Goal: Task Accomplishment & Management: Complete application form

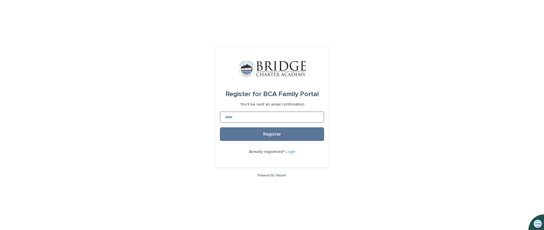
click at [242, 115] on input at bounding box center [272, 116] width 104 height 11
click at [251, 130] on button "Register" at bounding box center [272, 134] width 104 height 14
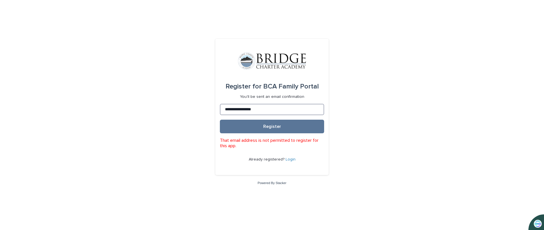
drag, startPoint x: 265, startPoint y: 107, endPoint x: 128, endPoint y: 123, distance: 137.7
click at [128, 123] on div "**********" at bounding box center [272, 115] width 544 height 230
type input "*"
click at [287, 158] on link "Login" at bounding box center [290, 159] width 10 height 4
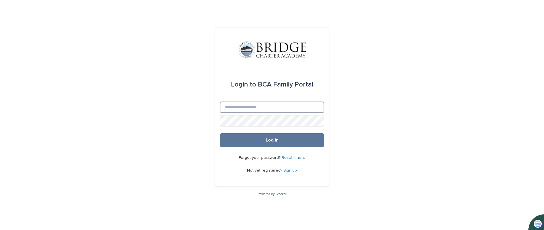
click at [240, 107] on input "Email" at bounding box center [272, 106] width 104 height 11
type input "**********"
click at [281, 140] on button "Log in" at bounding box center [272, 140] width 104 height 14
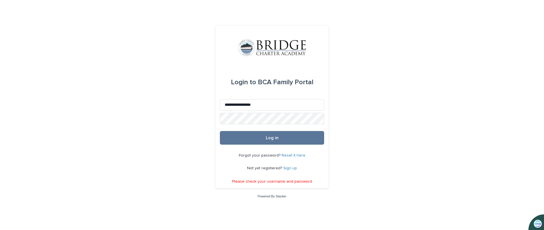
click at [292, 155] on link "Reset it here" at bounding box center [293, 155] width 24 height 4
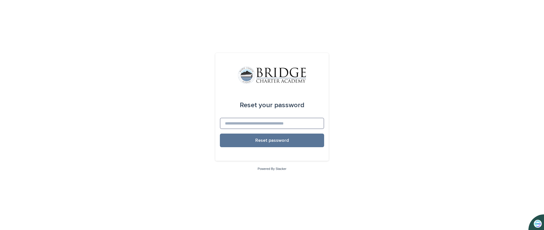
click at [265, 125] on input at bounding box center [272, 123] width 104 height 11
type input "**********"
click at [274, 140] on span "Reset password" at bounding box center [272, 140] width 34 height 5
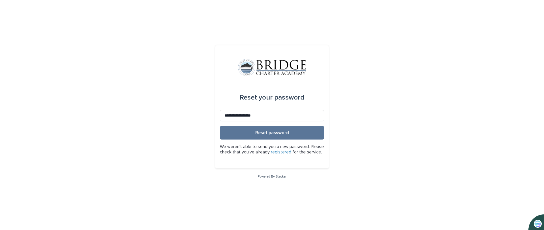
click at [291, 150] on link "registered" at bounding box center [281, 152] width 20 height 5
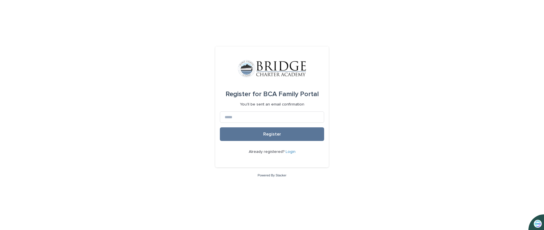
click at [286, 109] on form "Register for BCA Family Portal You'll be sent an email confirmation Register Al…" at bounding box center [272, 107] width 104 height 112
click at [287, 119] on input at bounding box center [272, 116] width 104 height 11
click at [259, 119] on input at bounding box center [272, 116] width 104 height 11
type input "**********"
click at [271, 131] on button "Register" at bounding box center [272, 134] width 104 height 14
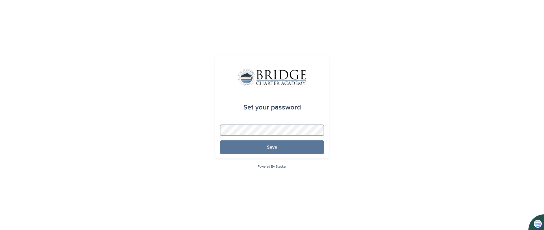
click at [189, 127] on div "Set your password Save Powered By Stacker" at bounding box center [272, 115] width 544 height 230
click at [238, 146] on button "Save" at bounding box center [272, 147] width 104 height 14
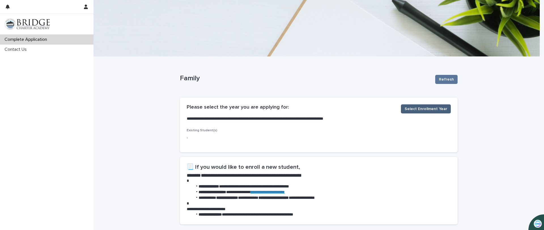
click at [426, 104] on button "Select Enrollment Year" at bounding box center [426, 108] width 50 height 9
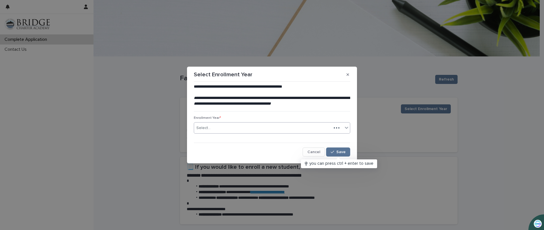
click at [325, 126] on div "Select..." at bounding box center [262, 127] width 137 height 9
click at [253, 138] on div "25/26" at bounding box center [272, 139] width 156 height 10
click at [343, 152] on span "Save" at bounding box center [340, 152] width 9 height 4
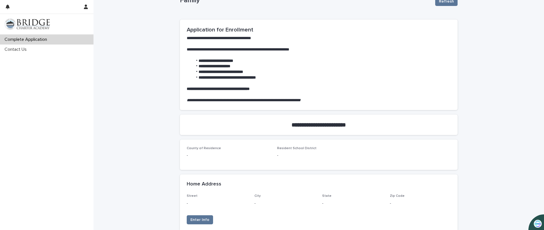
scroll to position [85, 0]
